Goal: Task Accomplishment & Management: Manage account settings

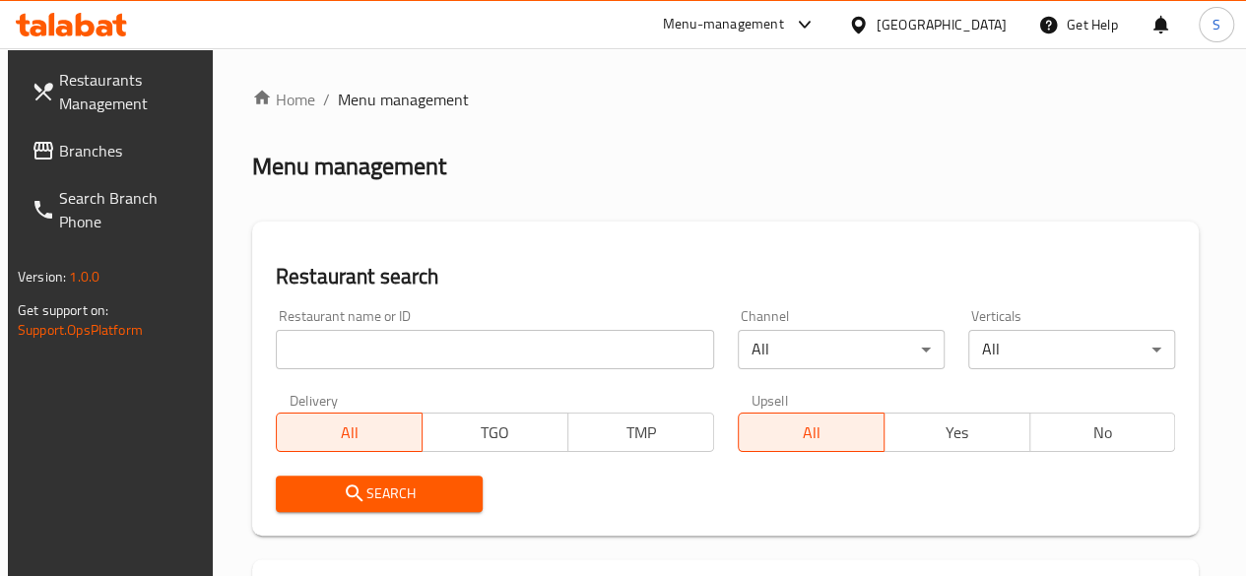
click at [372, 353] on input "search" at bounding box center [495, 349] width 438 height 39
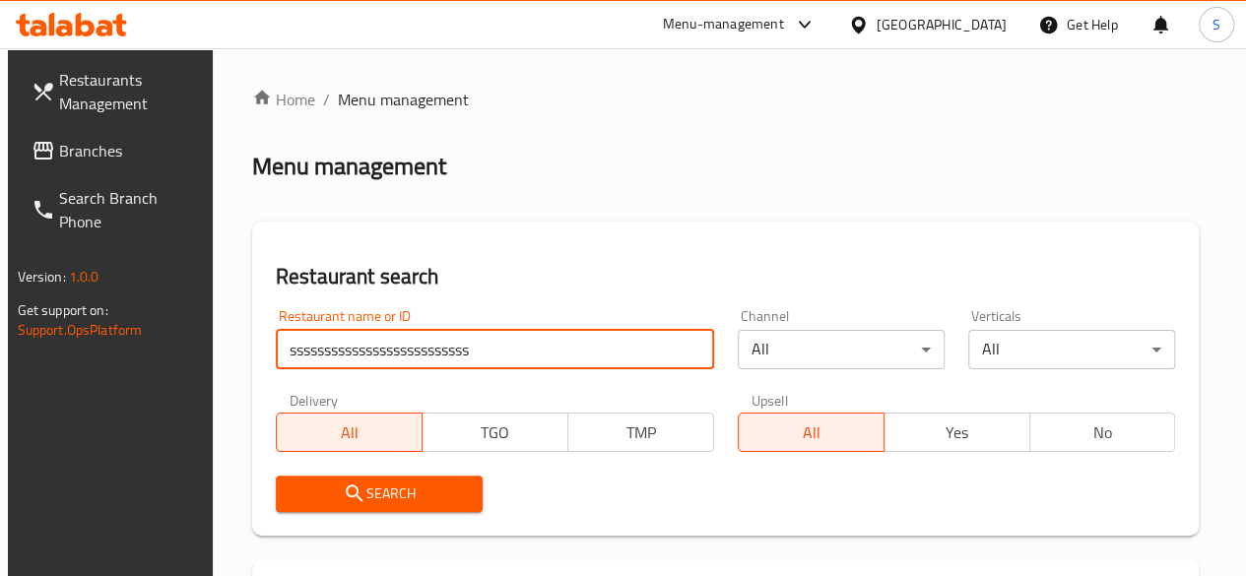
scroll to position [0, 37]
type input "ssssssssssssssssssssssssssss"
click at [367, 363] on input "ssssssssssssssssssssssssssss" at bounding box center [495, 349] width 438 height 39
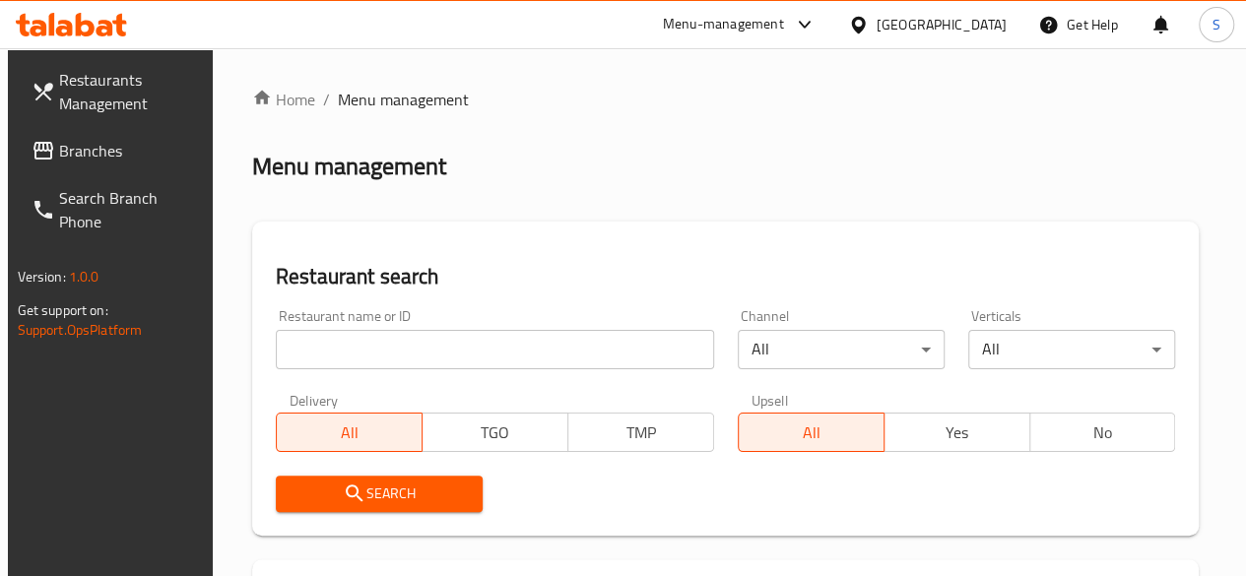
click at [784, 25] on div "Menu-management" at bounding box center [723, 25] width 121 height 24
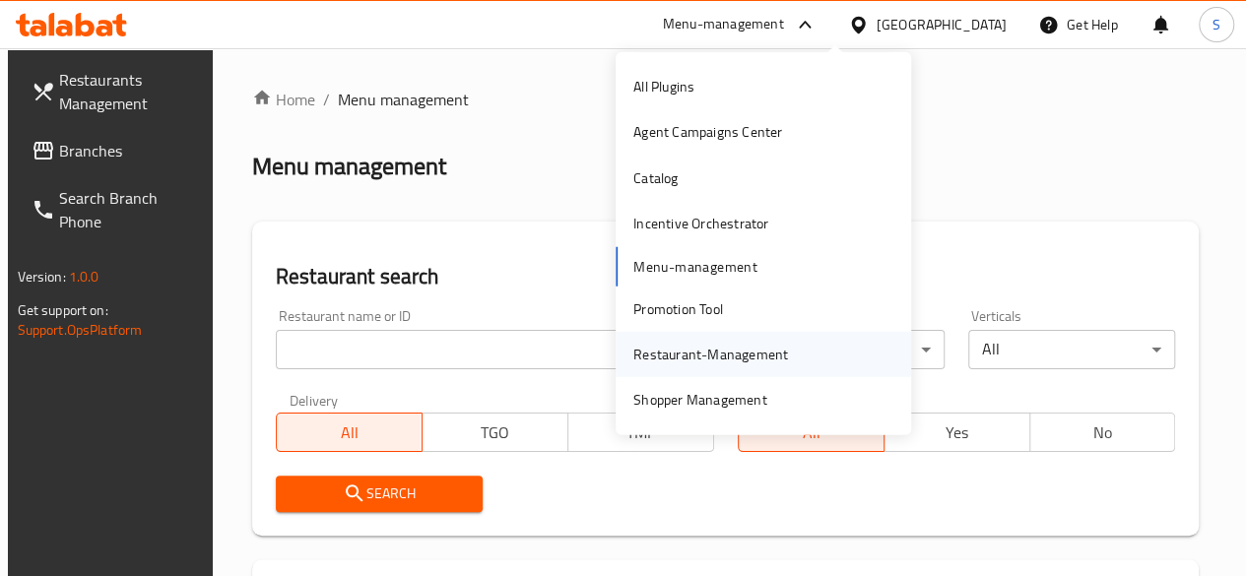
click at [685, 361] on div "Restaurant-Management" at bounding box center [710, 355] width 155 height 22
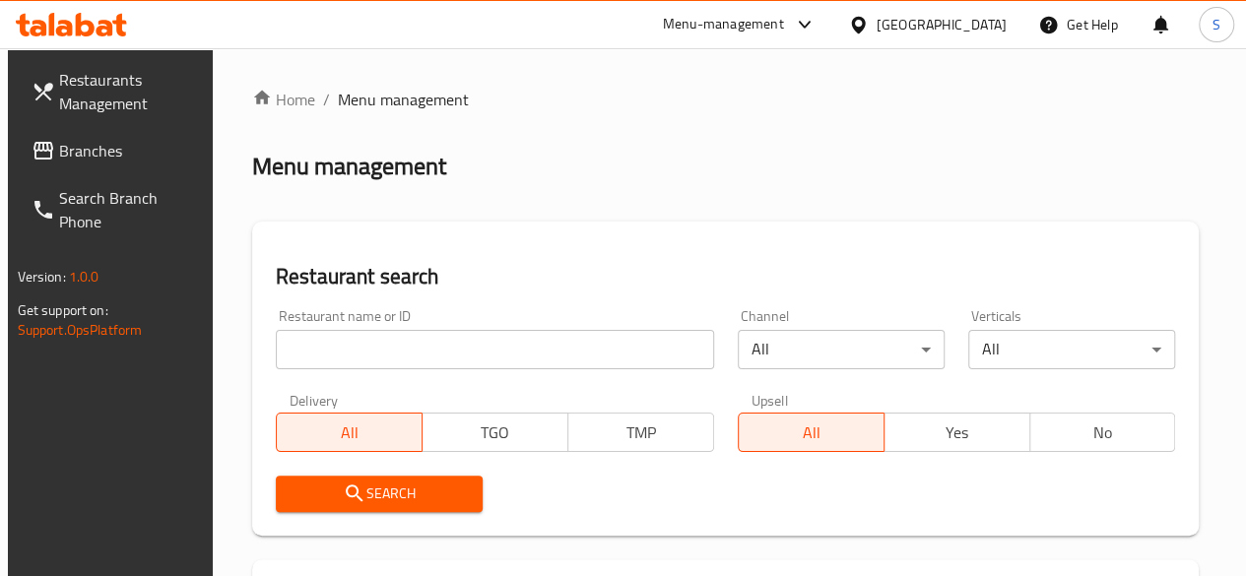
click at [780, 17] on div "Menu-management" at bounding box center [723, 25] width 121 height 24
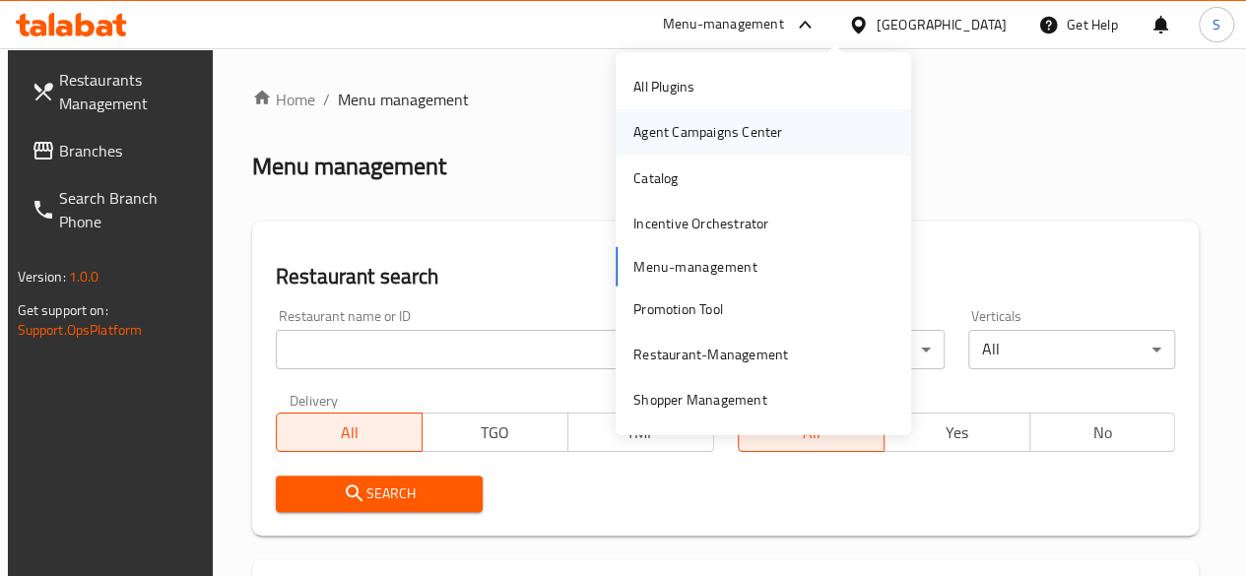
click at [713, 137] on div "Agent Campaigns Center" at bounding box center [707, 132] width 149 height 22
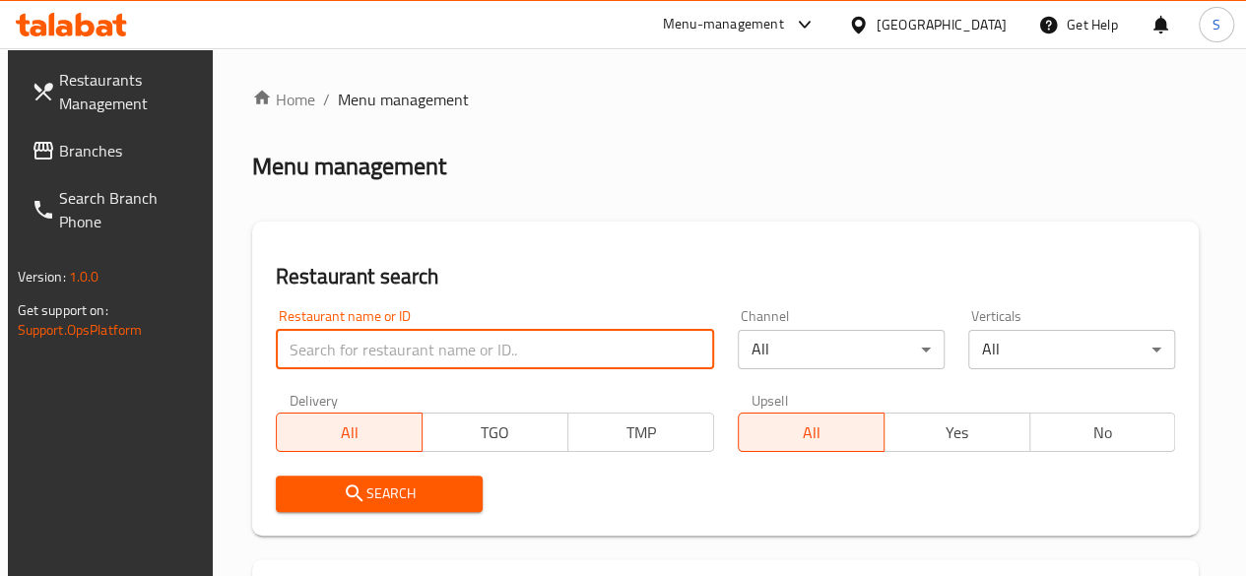
click at [387, 352] on input "search" at bounding box center [495, 349] width 438 height 39
type input "a"
click button "Search" at bounding box center [379, 494] width 207 height 36
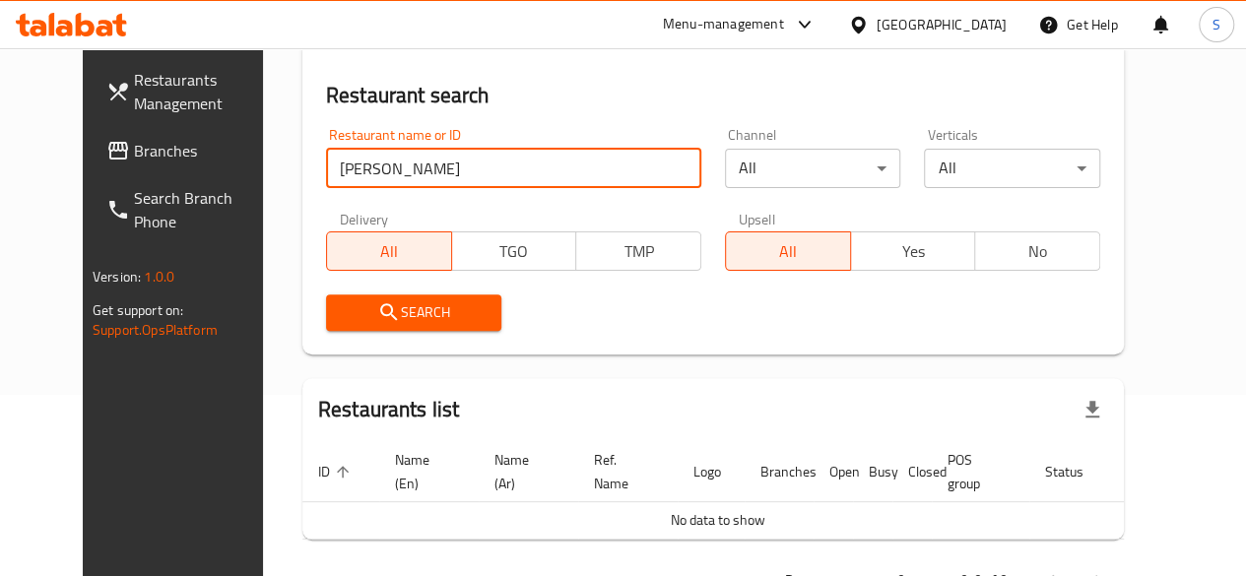
scroll to position [250, 0]
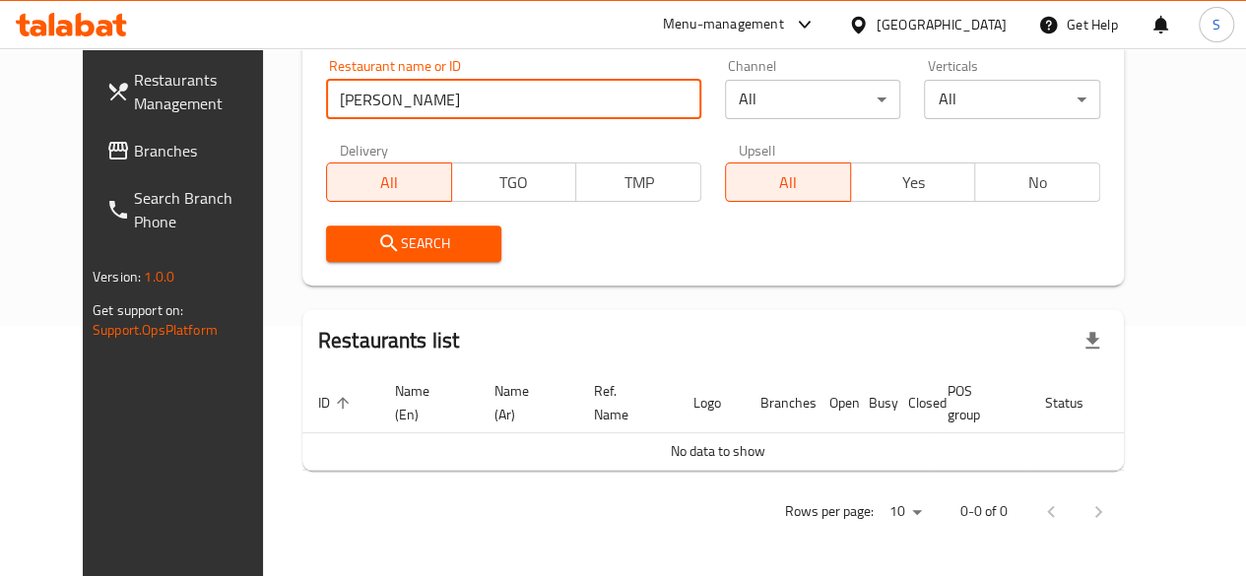
drag, startPoint x: 272, startPoint y: 80, endPoint x: 0, endPoint y: 48, distance: 273.6
click at [83, 48] on div "Restaurants Management Branches Search Branch Phone Version: 1.0.0 Get support …" at bounding box center [623, 187] width 1080 height 779
click button "Search" at bounding box center [414, 243] width 176 height 36
drag, startPoint x: 372, startPoint y: 96, endPoint x: 100, endPoint y: 83, distance: 272.1
click at [101, 83] on div "Restaurants Management Branches Search Branch Phone Version: 1.0.0 Get support …" at bounding box center [623, 187] width 1080 height 779
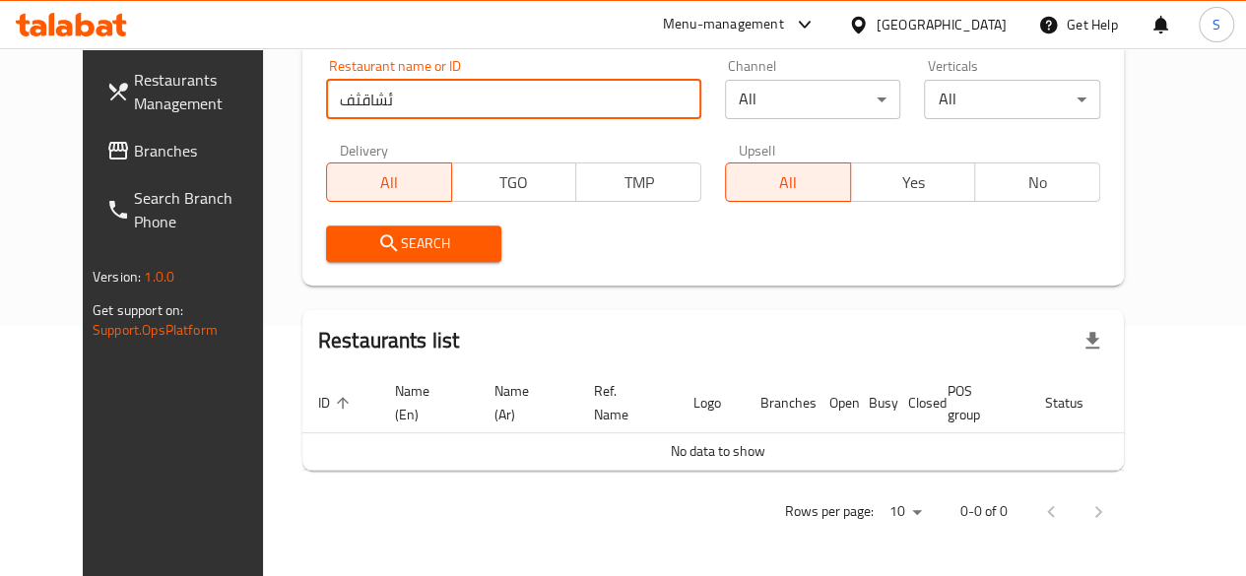
click button "Search" at bounding box center [414, 243] width 176 height 36
click at [345, 100] on input "ئشاقث" at bounding box center [513, 99] width 375 height 39
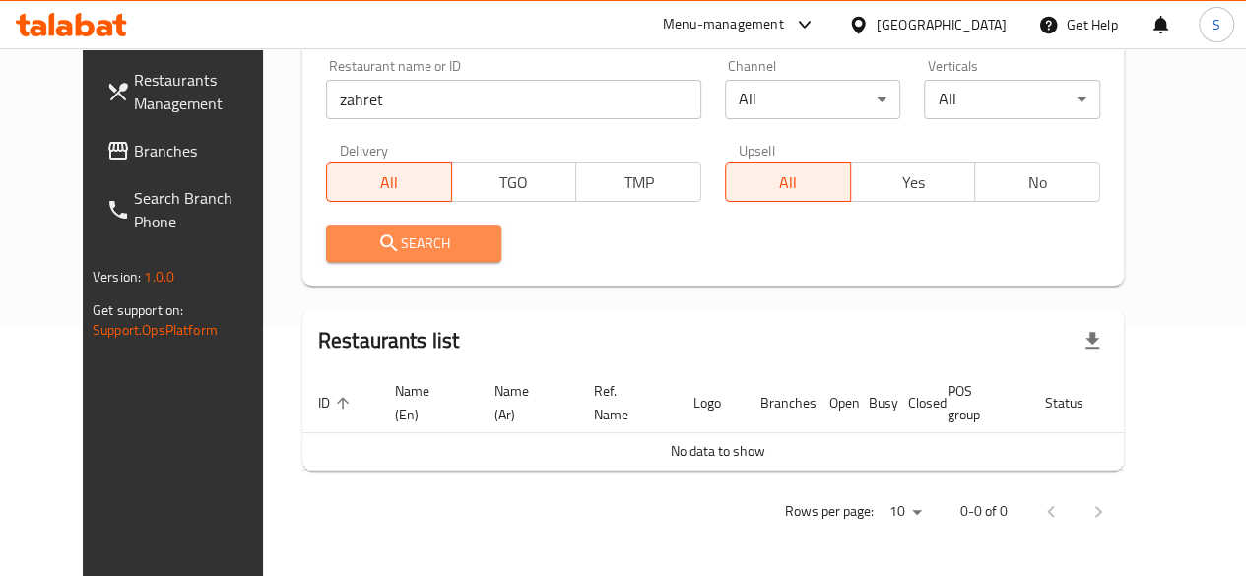
click at [371, 241] on span "Search" at bounding box center [414, 243] width 145 height 25
click at [371, 241] on div at bounding box center [623, 288] width 1246 height 576
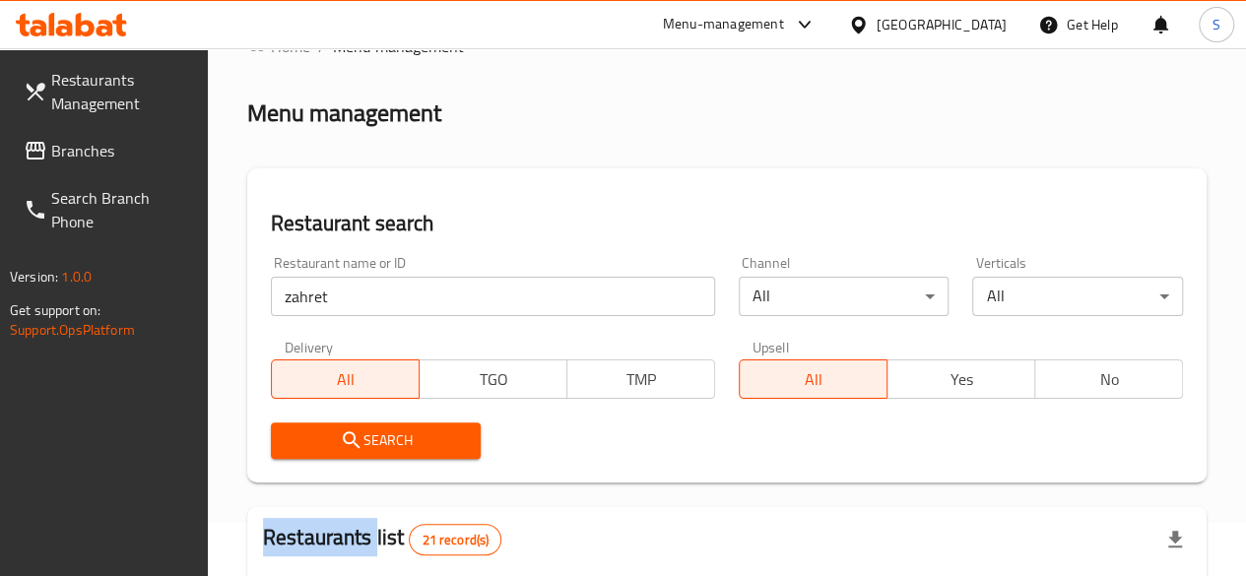
scroll to position [48, 0]
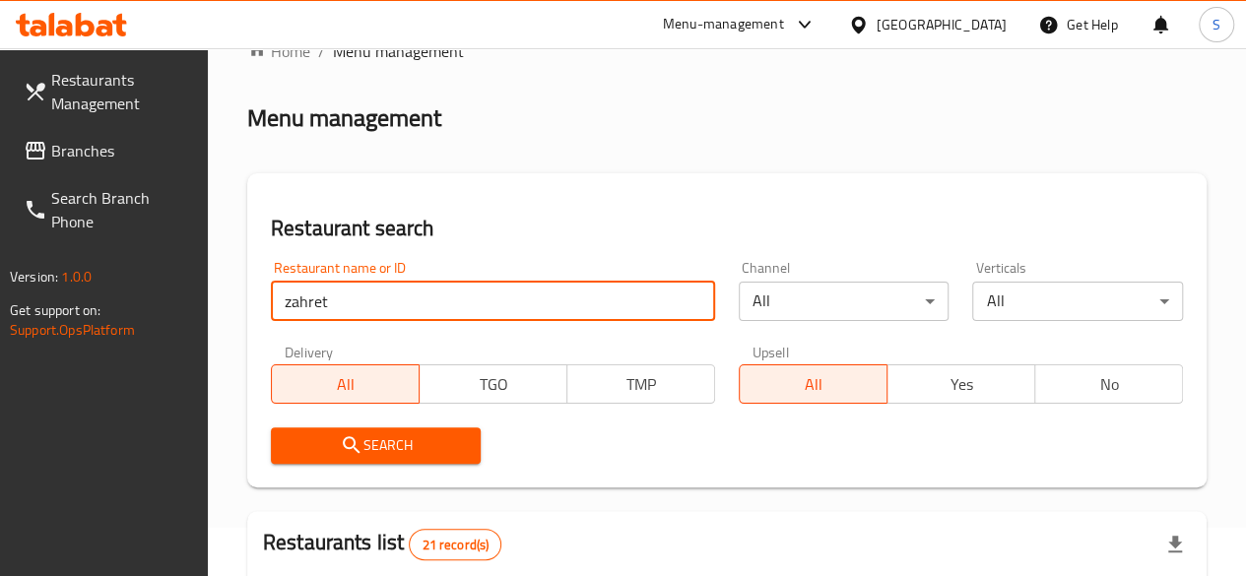
drag, startPoint x: 212, startPoint y: 334, endPoint x: 169, endPoint y: 343, distance: 43.3
click button "Search" at bounding box center [376, 445] width 211 height 36
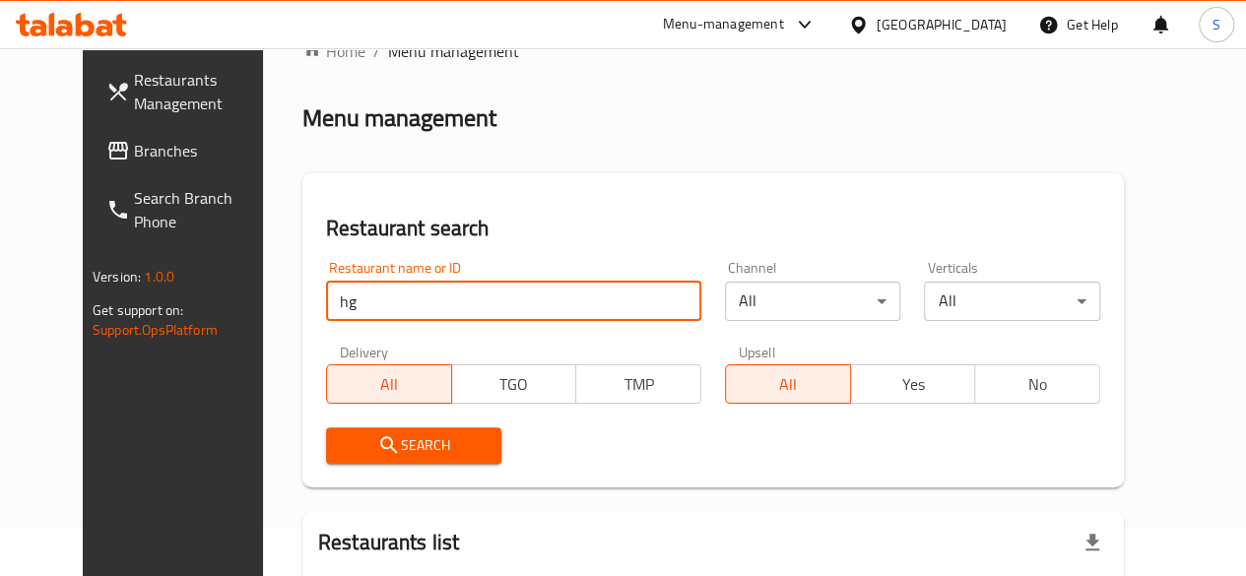
type input "h"
type input "السويس"
click button "Search" at bounding box center [414, 445] width 176 height 36
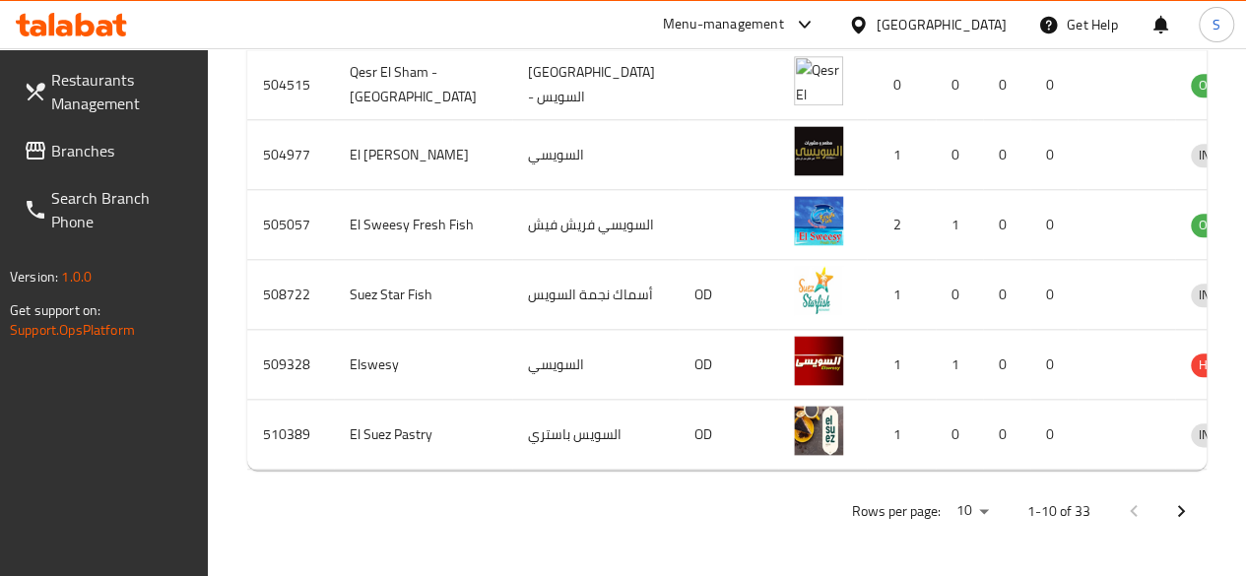
scroll to position [1052, 0]
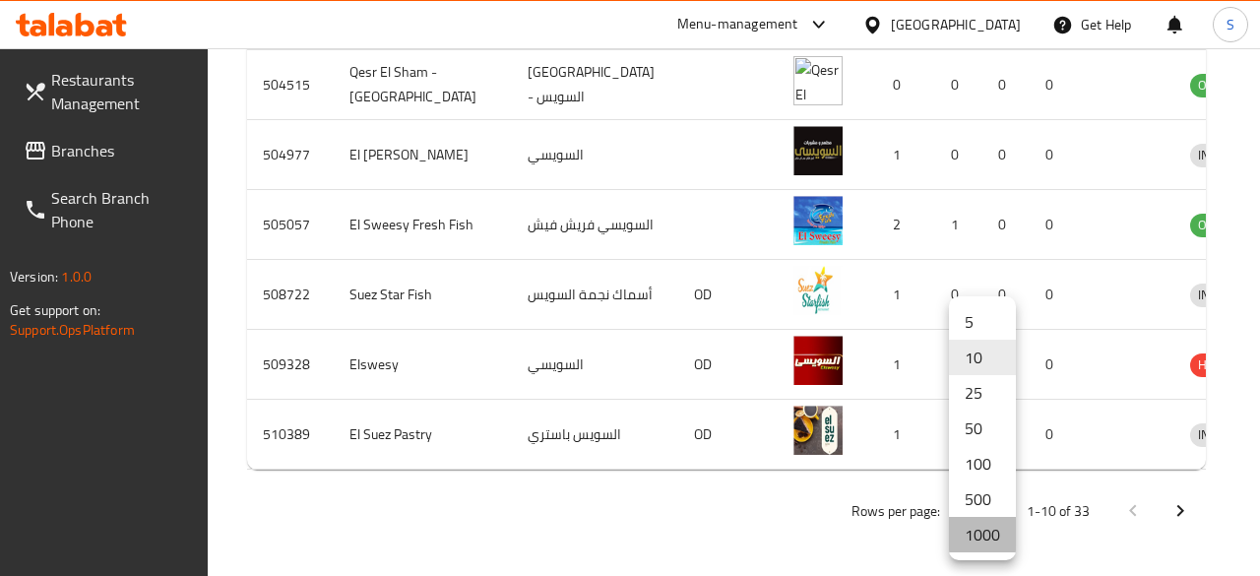
click at [975, 525] on li "1000" at bounding box center [982, 534] width 67 height 35
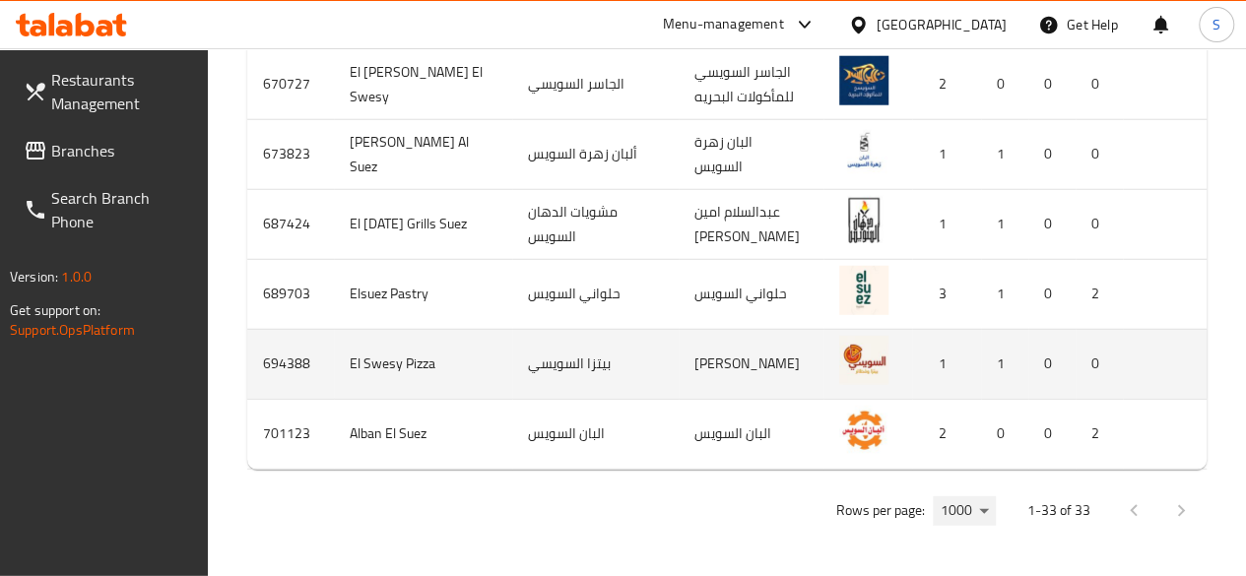
scroll to position [2990, 0]
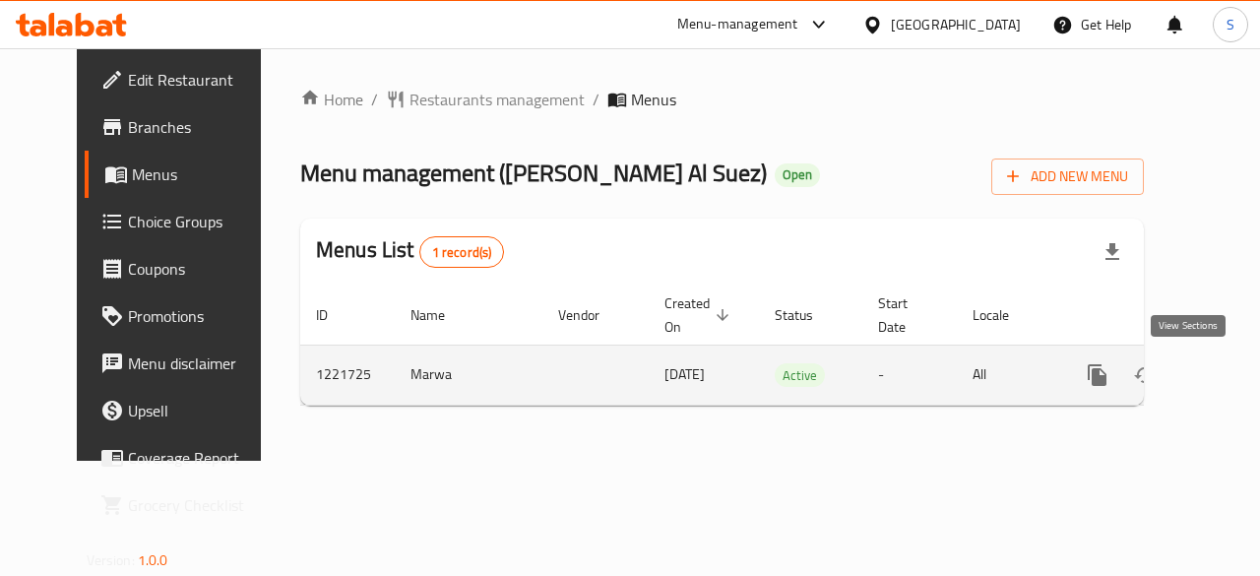
click at [1228, 378] on icon "enhanced table" at bounding box center [1240, 375] width 24 height 24
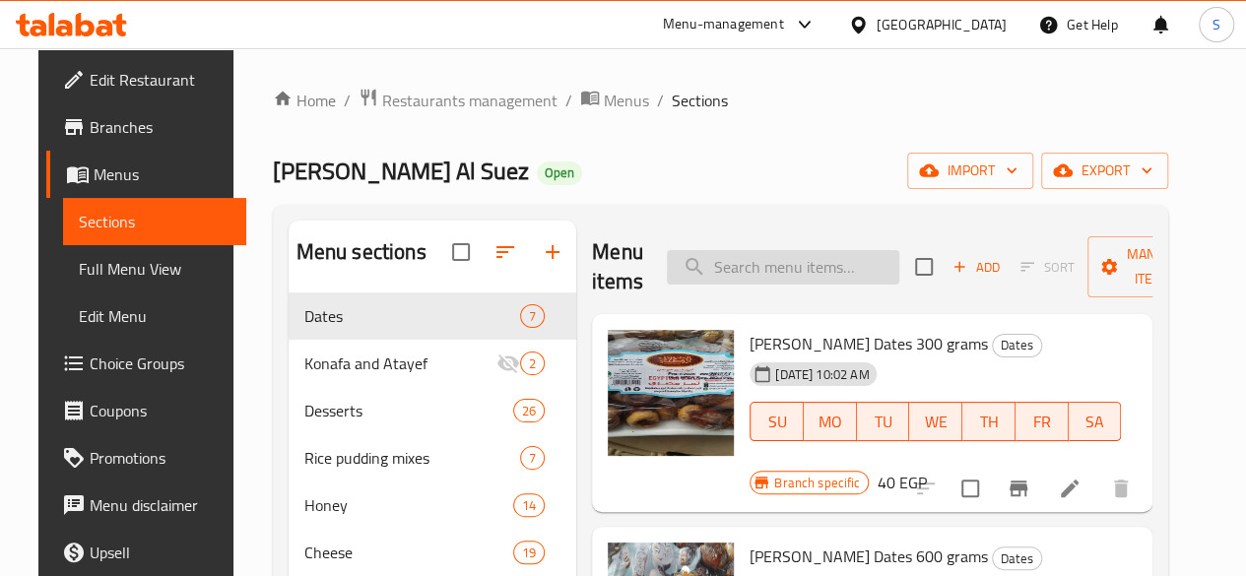
click at [740, 275] on input "search" at bounding box center [783, 267] width 232 height 34
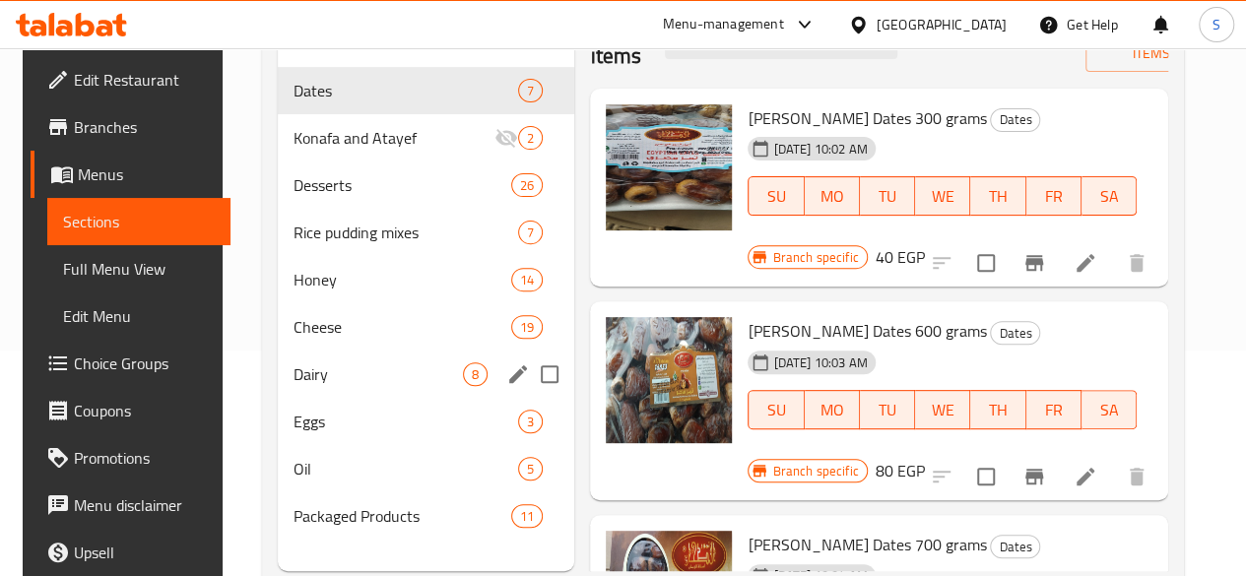
scroll to position [226, 0]
click at [307, 385] on span "Dairy" at bounding box center [377, 373] width 169 height 24
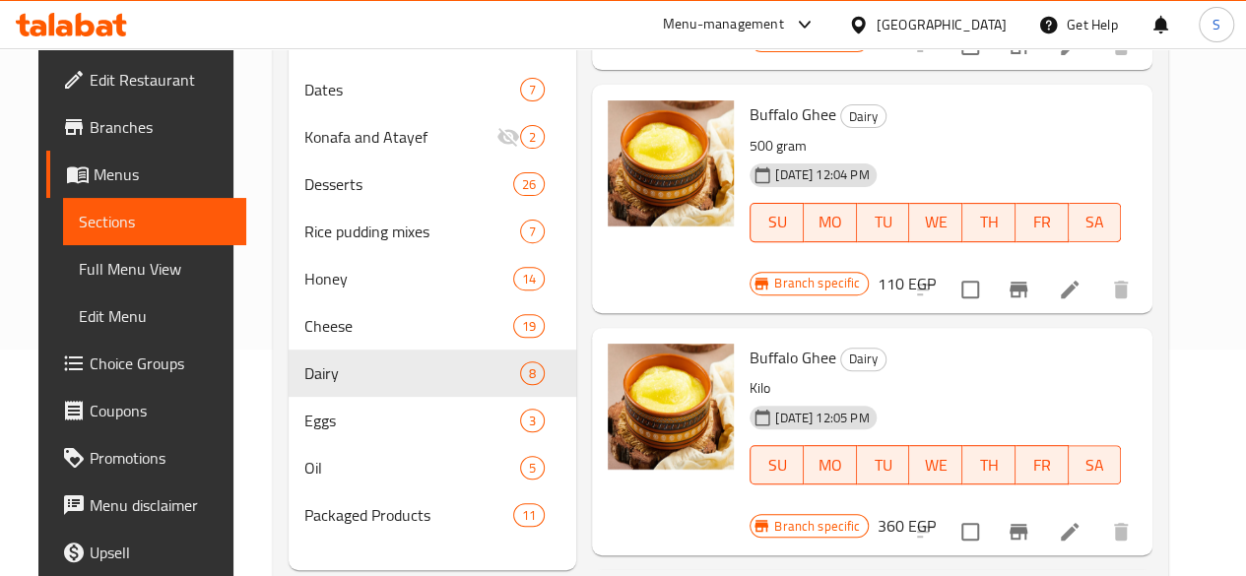
scroll to position [1070, 0]
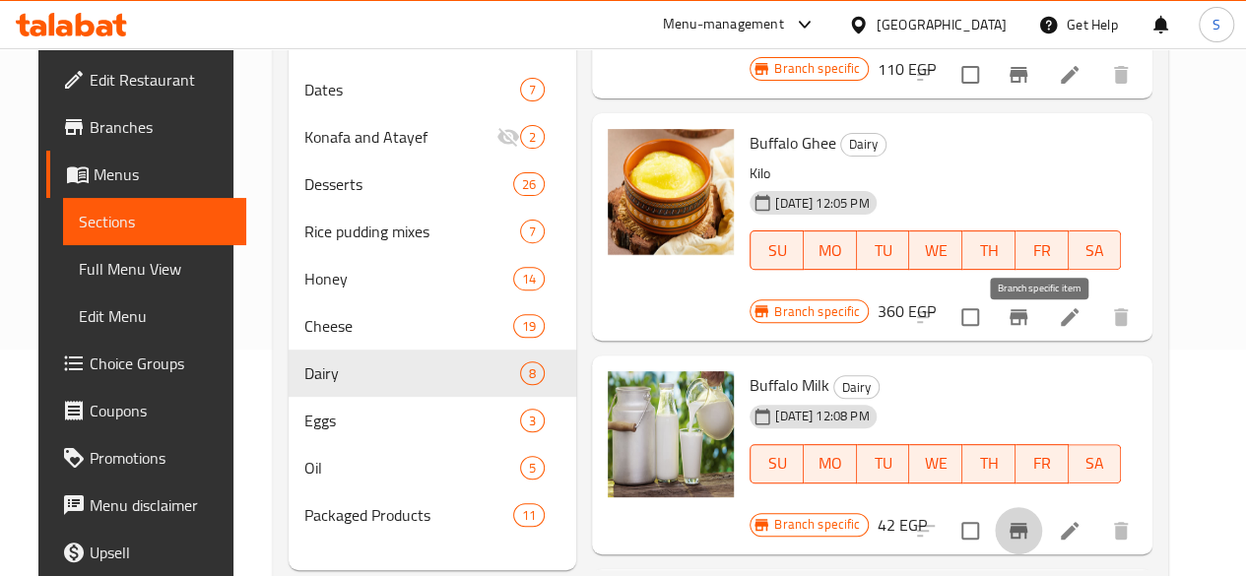
click at [1027, 523] on icon "Branch-specific-item" at bounding box center [1018, 531] width 18 height 16
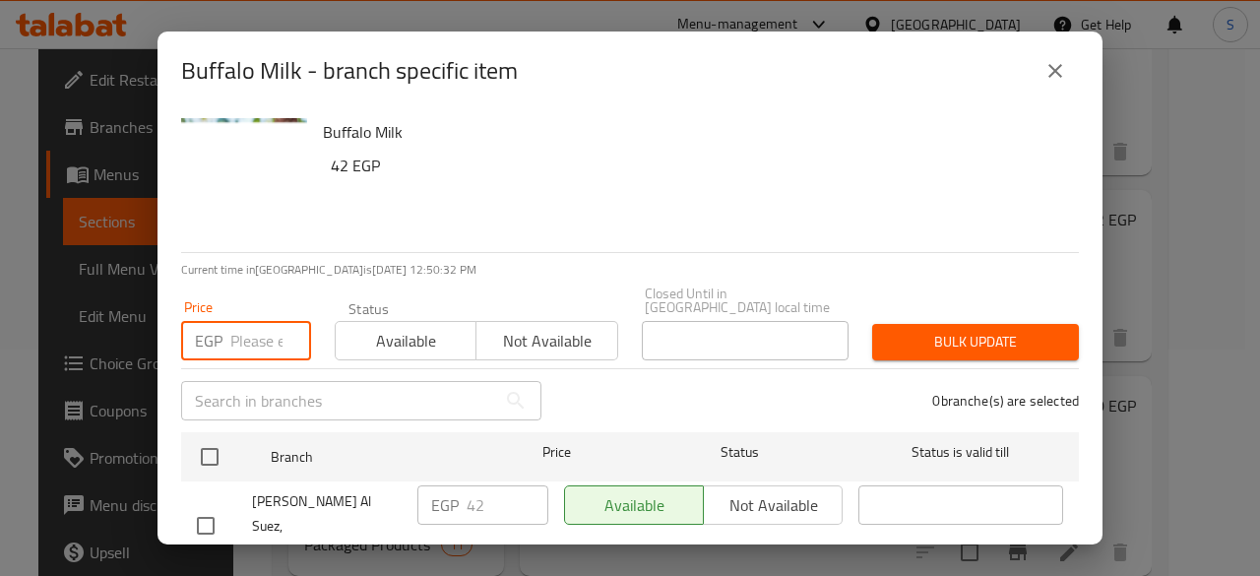
click at [253, 331] on input "number" at bounding box center [270, 340] width 81 height 39
type input "44.5"
click at [406, 337] on span "Available" at bounding box center [406, 341] width 125 height 29
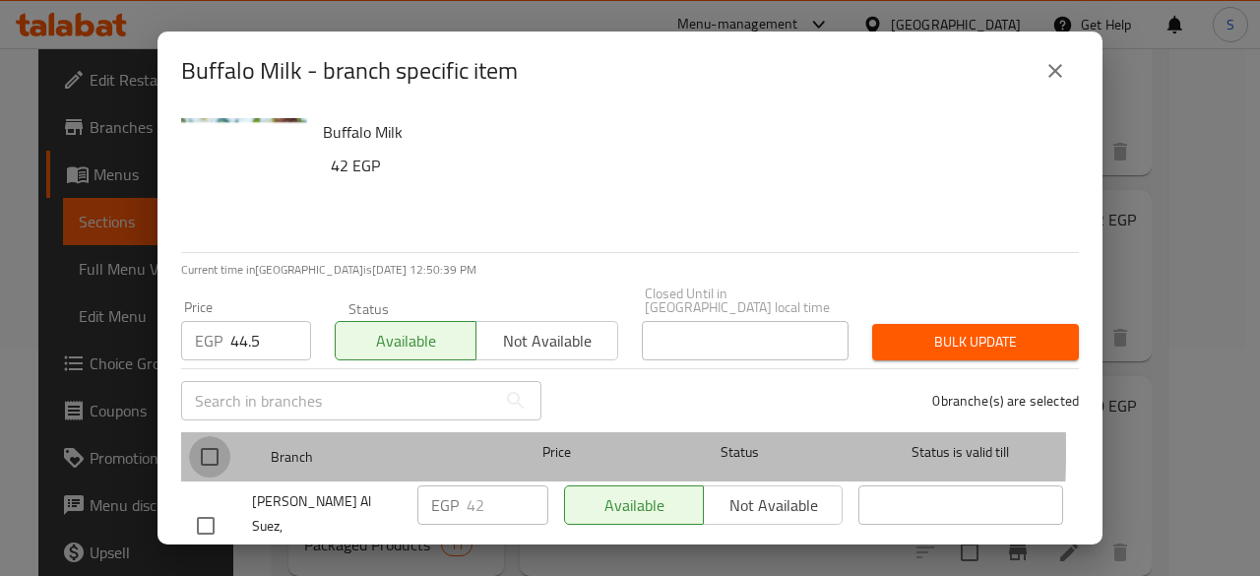
click at [211, 436] on input "checkbox" at bounding box center [209, 456] width 41 height 41
checkbox input "true"
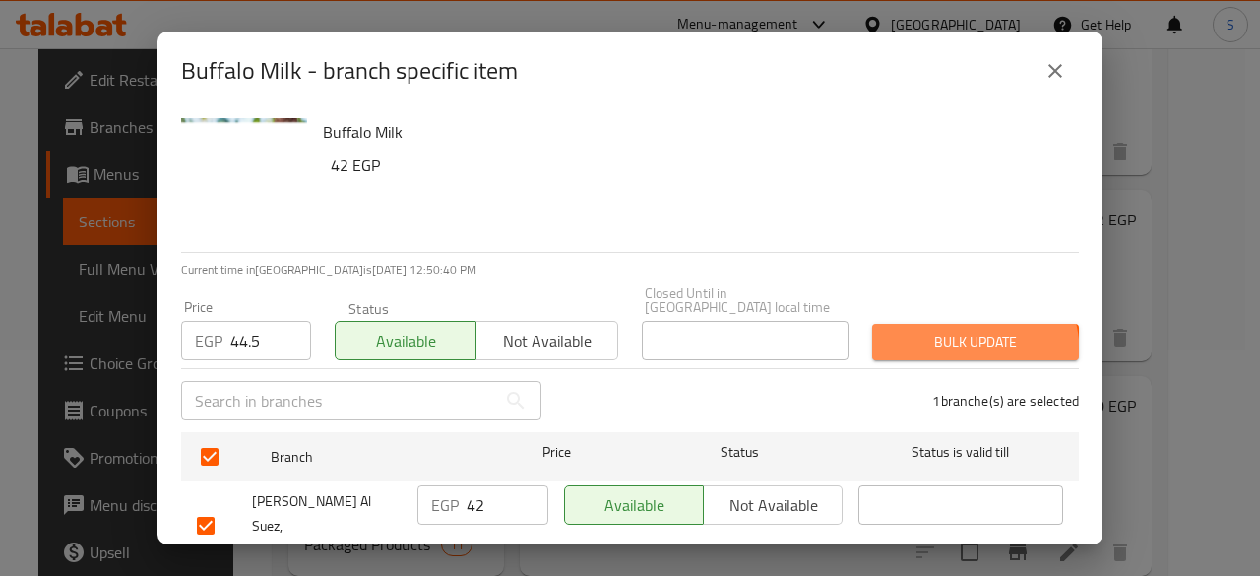
click at [931, 342] on button "Bulk update" at bounding box center [975, 342] width 207 height 36
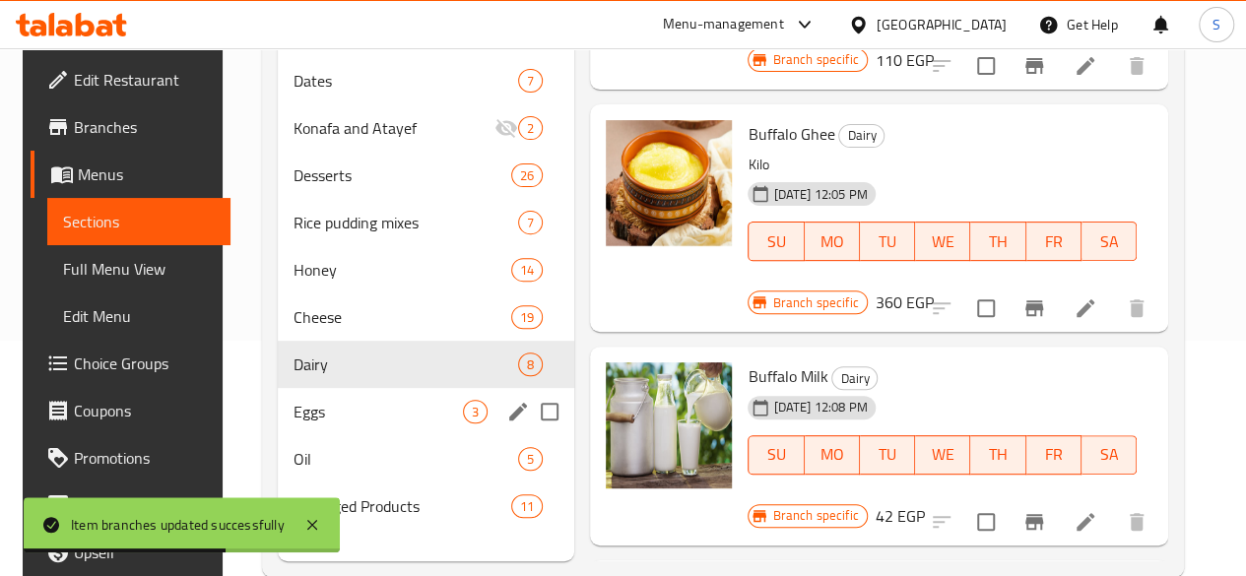
scroll to position [234, 0]
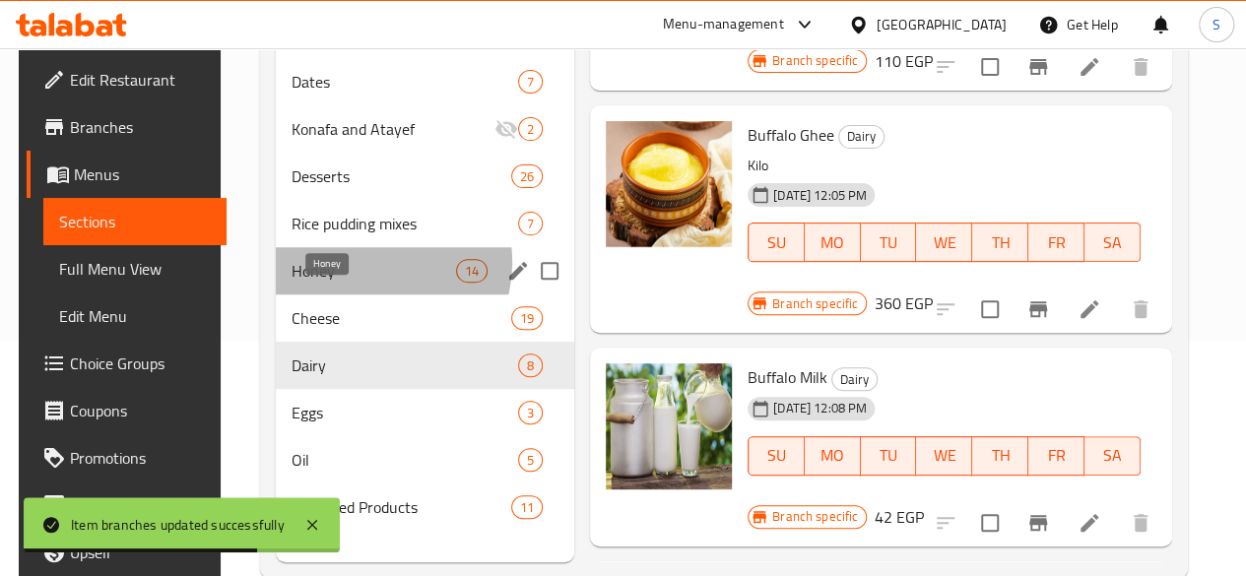
click at [355, 283] on span "Honey" at bounding box center [373, 271] width 164 height 24
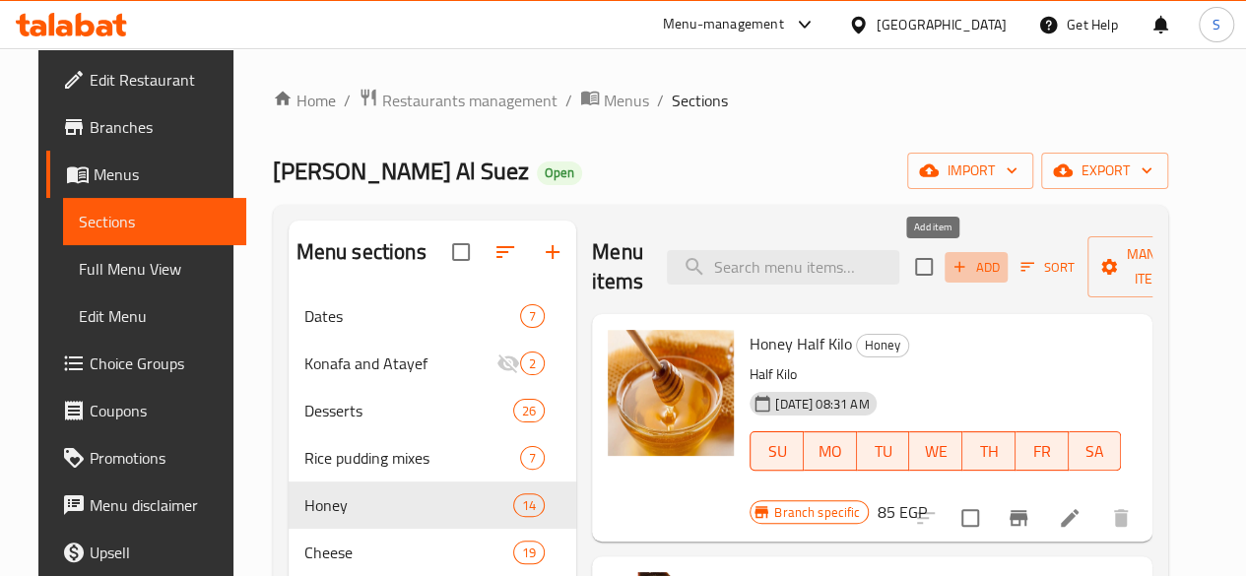
click at [949, 264] on span "Add" at bounding box center [975, 267] width 53 height 23
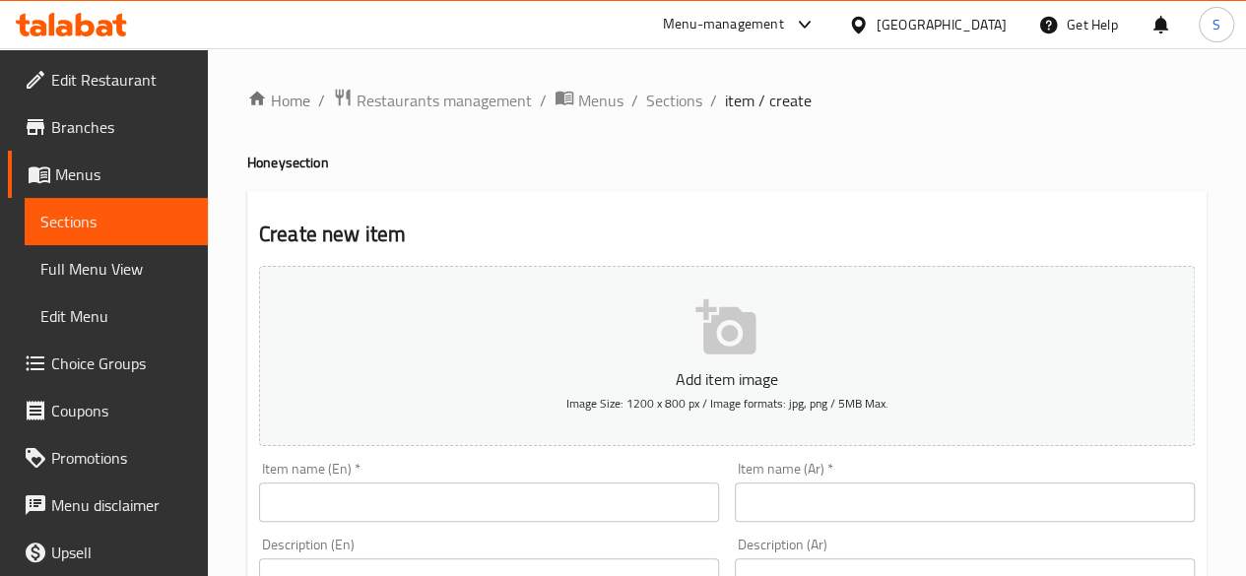
click at [782, 491] on input "text" at bounding box center [965, 501] width 460 height 39
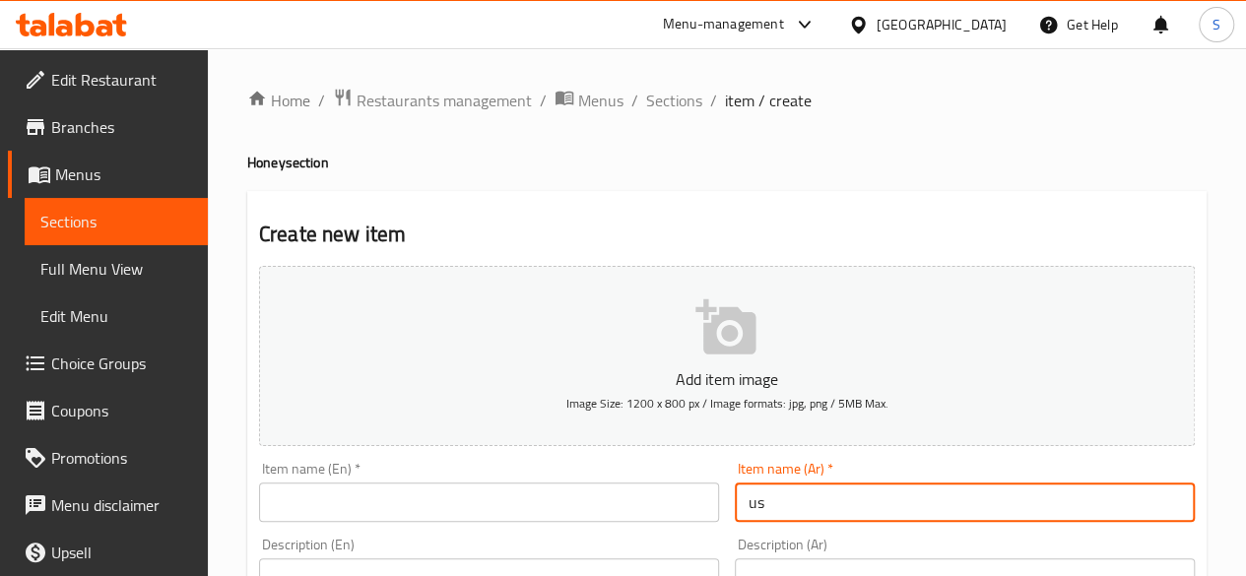
type input "u"
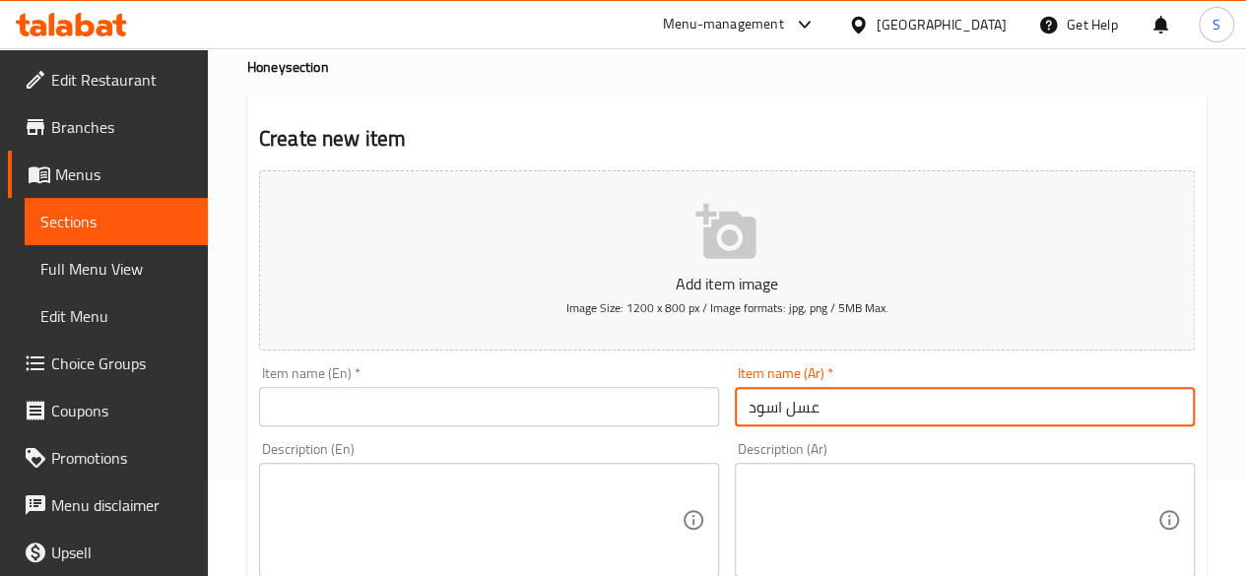
scroll to position [96, 0]
type input "عسل اسود"
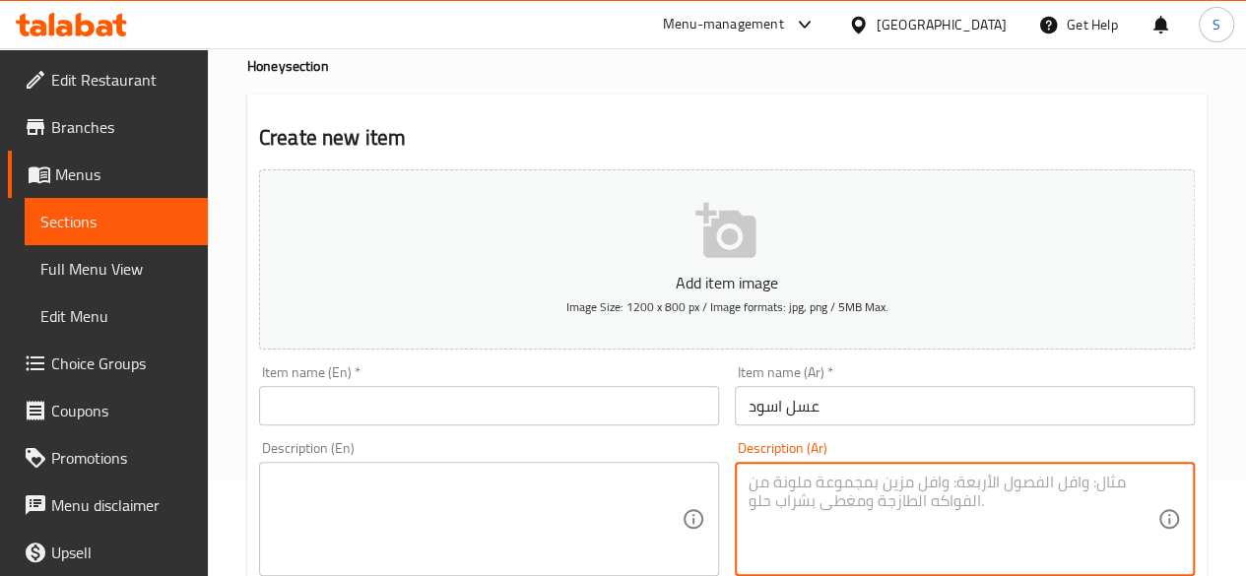
click at [806, 508] on textarea at bounding box center [952, 520] width 409 height 94
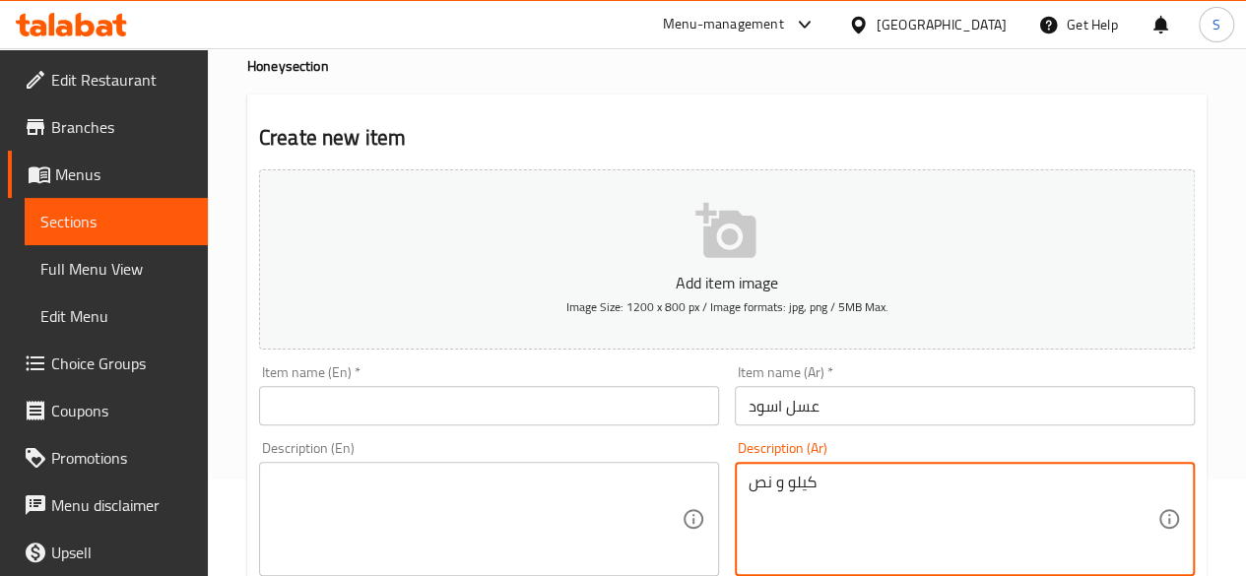
type textarea "كيلو و نص"
click at [366, 395] on input "text" at bounding box center [489, 405] width 460 height 39
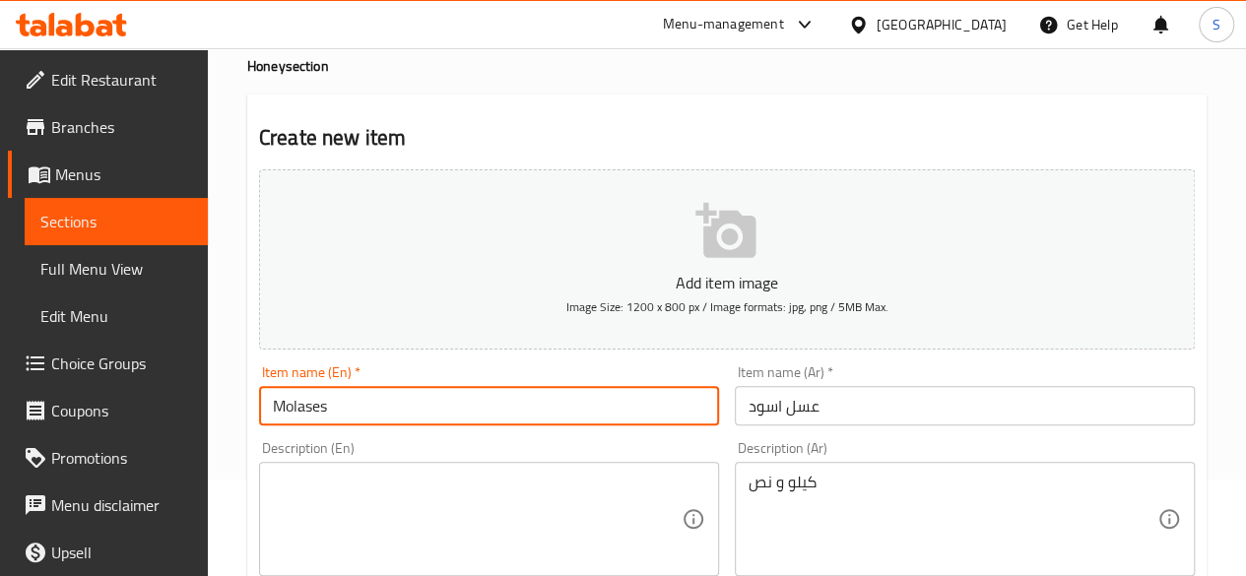
type input "Molases"
click at [345, 487] on textarea at bounding box center [477, 520] width 409 height 94
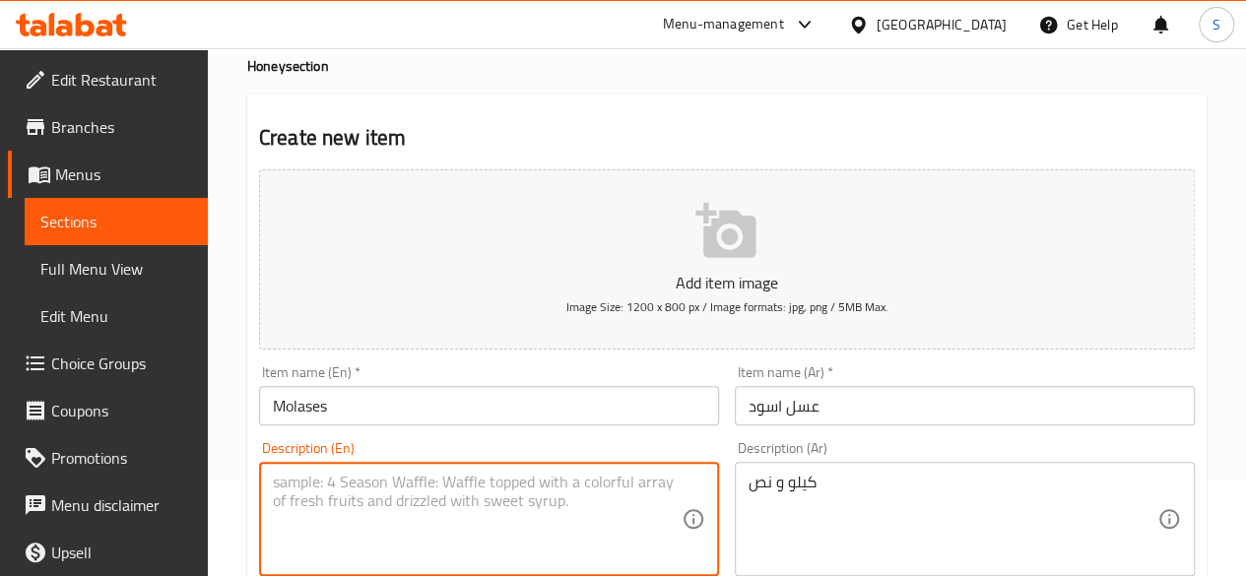
click at [320, 482] on textarea at bounding box center [477, 520] width 409 height 94
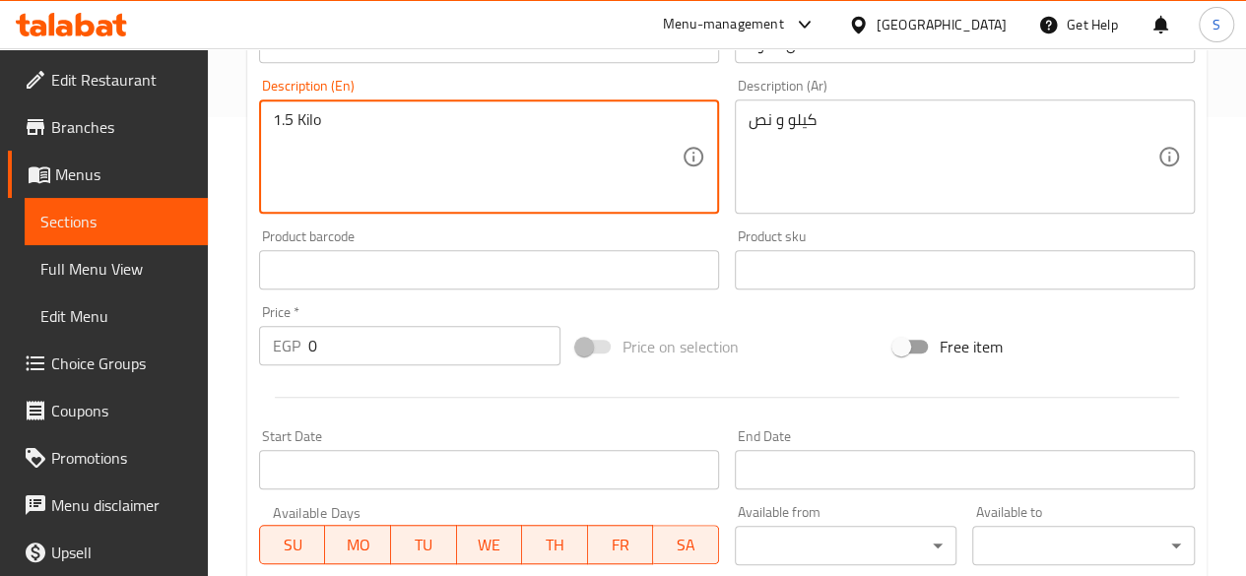
scroll to position [534, 0]
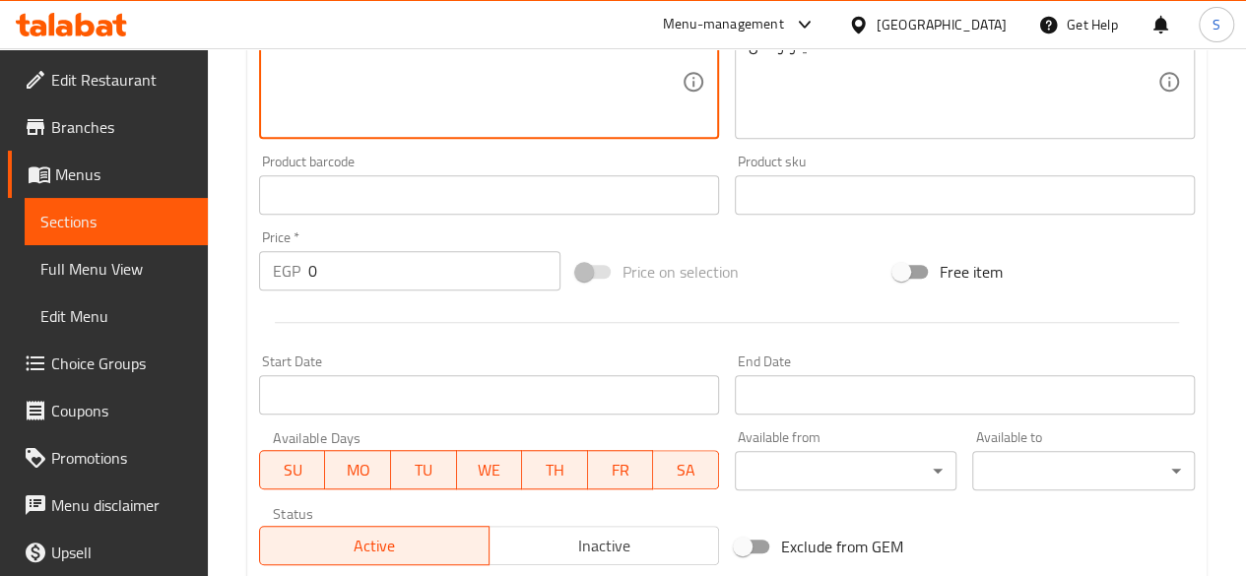
type textarea "1.5 Kilo"
click at [295, 261] on div "EGP 0 Price *" at bounding box center [409, 270] width 301 height 39
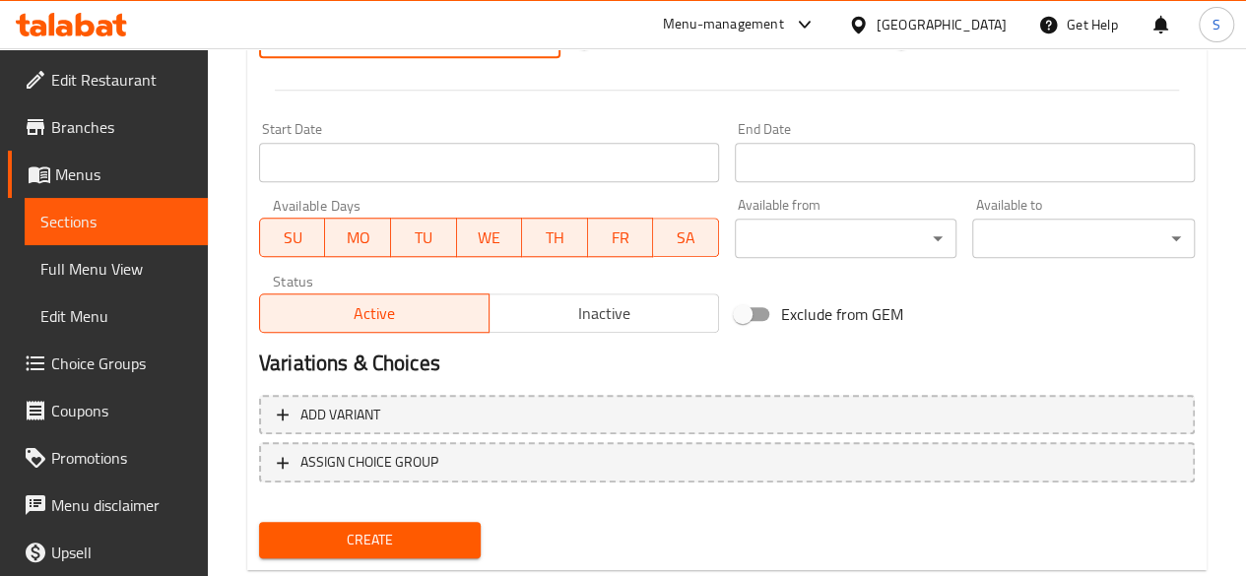
scroll to position [814, 0]
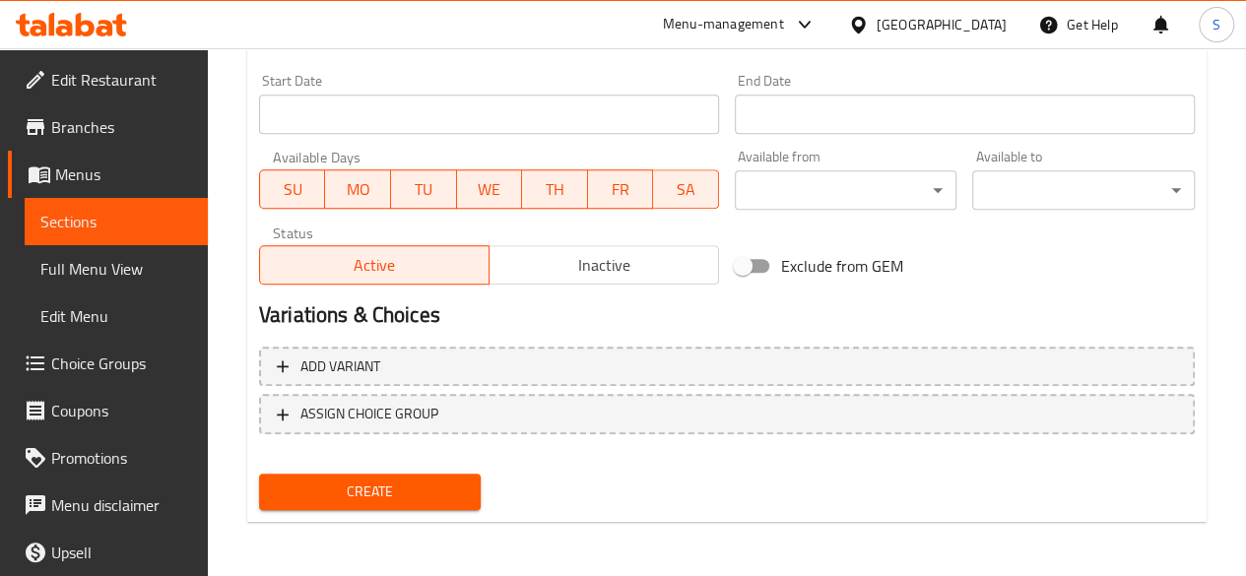
type input "150"
click at [377, 477] on button "Create" at bounding box center [370, 492] width 223 height 36
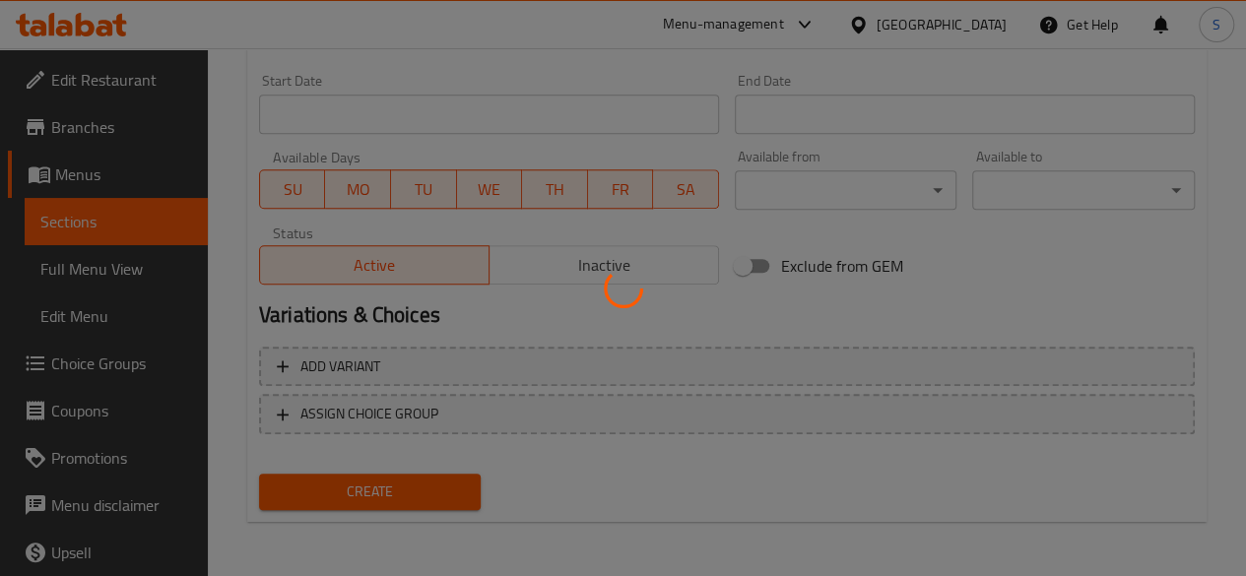
type input "0"
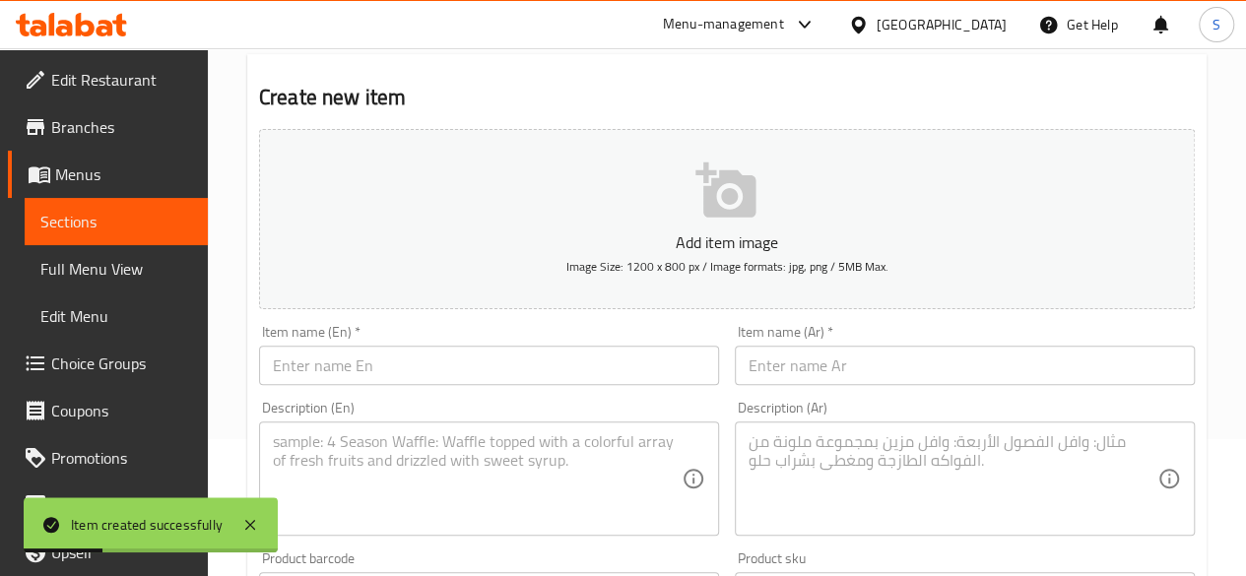
scroll to position [0, 0]
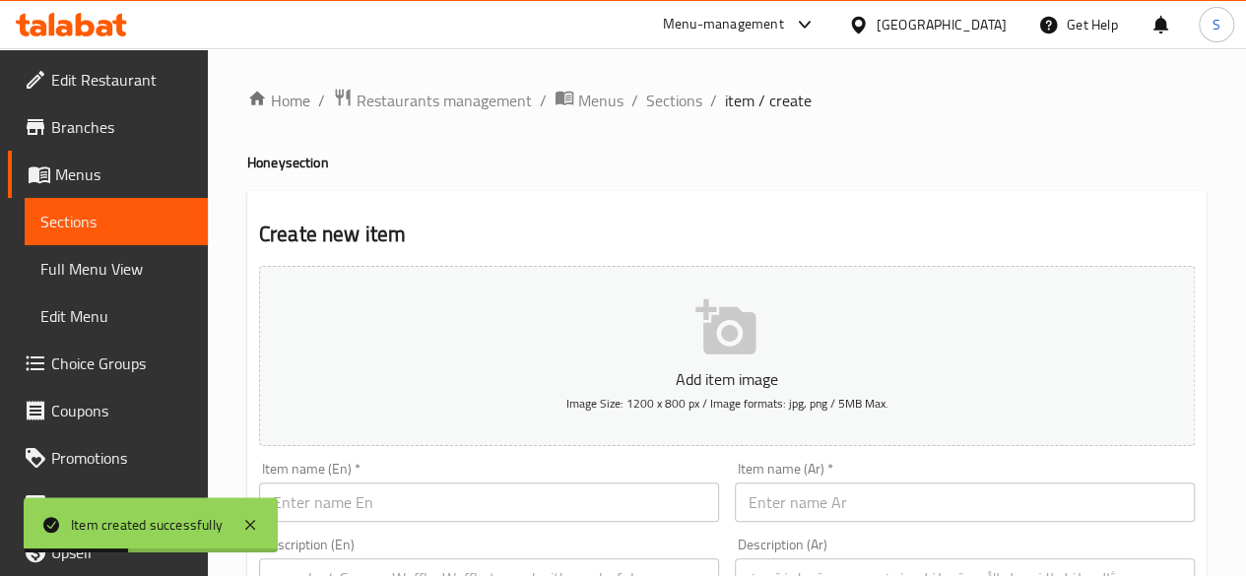
click at [78, 224] on span "Sections" at bounding box center [116, 222] width 152 height 24
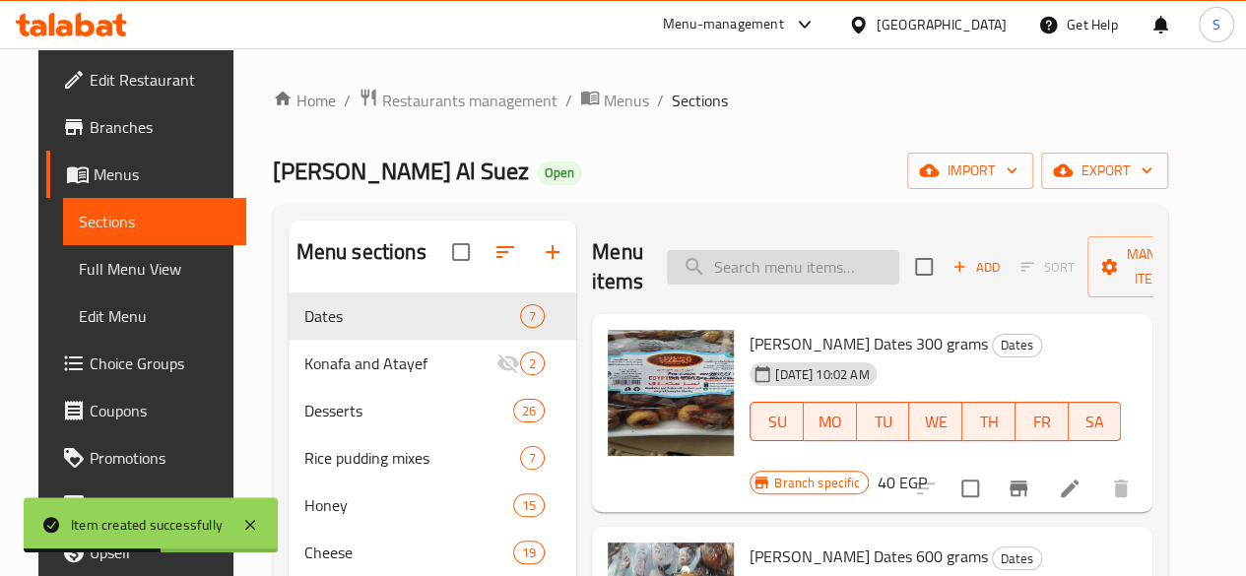
click at [709, 278] on input "search" at bounding box center [783, 267] width 232 height 34
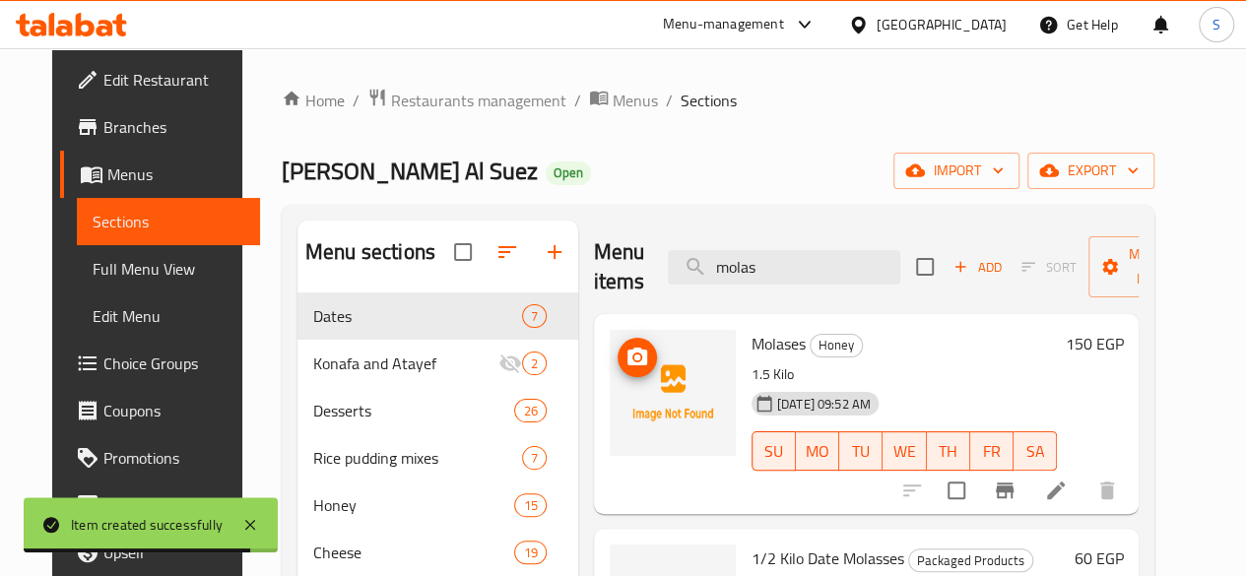
type input "molas"
click at [617, 344] on button "upload picture" at bounding box center [636, 357] width 39 height 39
